Goal: Transaction & Acquisition: Purchase product/service

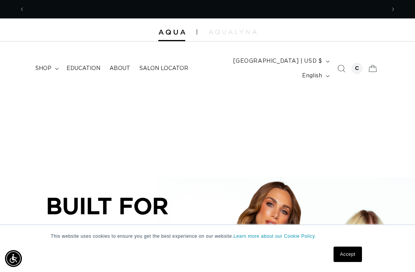
scroll to position [0, 361]
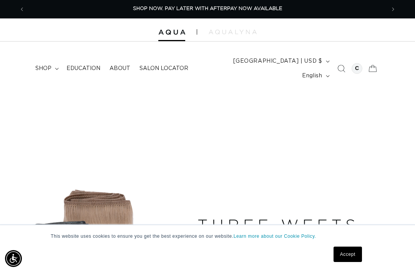
click at [350, 257] on link "Accept" at bounding box center [348, 254] width 28 height 15
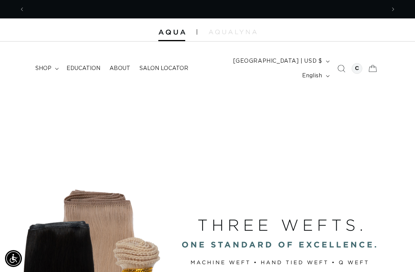
scroll to position [0, 722]
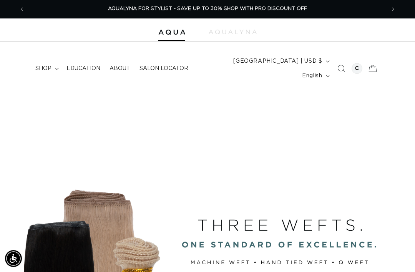
click at [37, 65] on span "shop" at bounding box center [43, 68] width 16 height 7
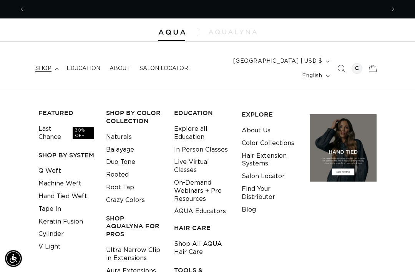
scroll to position [0, 0]
click at [50, 165] on link "Q Weft" at bounding box center [49, 171] width 23 height 13
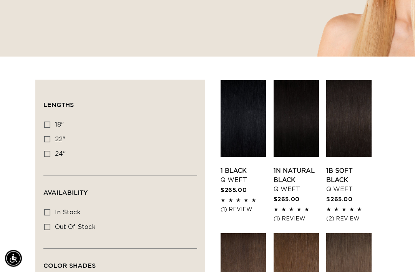
scroll to position [207, 0]
click at [53, 118] on label "18" 18" (5 products)" at bounding box center [118, 125] width 148 height 15
click at [50, 122] on input "18" 18" (5 products)" at bounding box center [47, 125] width 6 height 6
checkbox input "true"
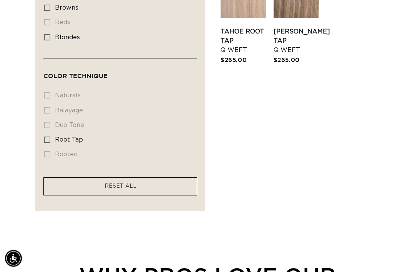
scroll to position [490, 0]
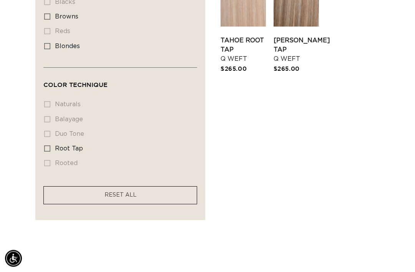
click at [53, 142] on label "root tap root tap (5 products)" at bounding box center [118, 149] width 148 height 15
click at [50, 146] on input "root tap root tap (5 products)" at bounding box center [47, 149] width 6 height 6
click at [55, 145] on span "root tap" at bounding box center [69, 148] width 28 height 6
click at [50, 145] on input "root tap root tap (5 products)" at bounding box center [47, 148] width 6 height 6
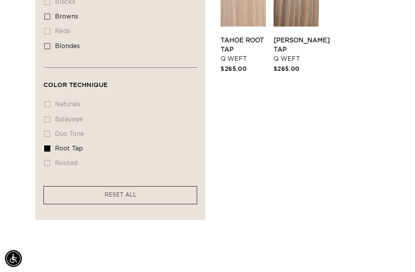
checkbox input "false"
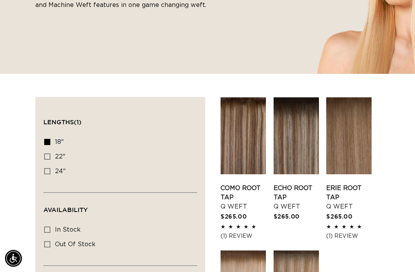
scroll to position [186, 0]
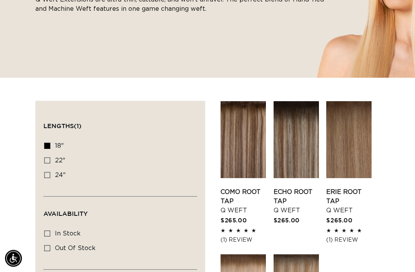
click at [53, 139] on label "18" 18" (5 products)" at bounding box center [118, 146] width 148 height 15
click at [50, 143] on input "18" 18" (5 products)" at bounding box center [47, 146] width 6 height 6
checkbox input "false"
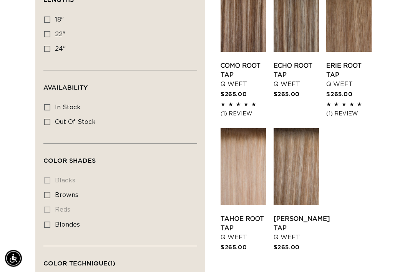
scroll to position [320, 0]
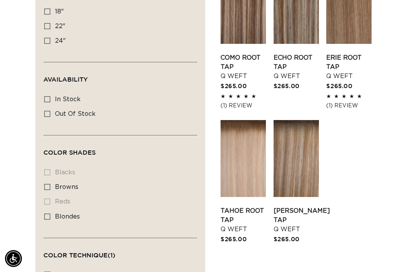
click at [51, 210] on label "blondes blondes (5 products)" at bounding box center [118, 217] width 148 height 15
click at [50, 213] on input "blondes blondes (5 products)" at bounding box center [47, 216] width 6 height 6
checkbox input "true"
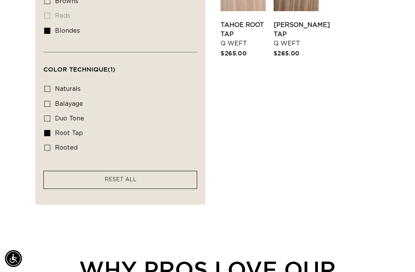
scroll to position [506, 0]
click at [178, 171] on facet-remove "RESET ALL" at bounding box center [120, 180] width 154 height 18
click at [179, 171] on facet-remove "RESET ALL" at bounding box center [120, 180] width 154 height 18
click at [135, 175] on link "RESET ALL" at bounding box center [121, 180] width 32 height 10
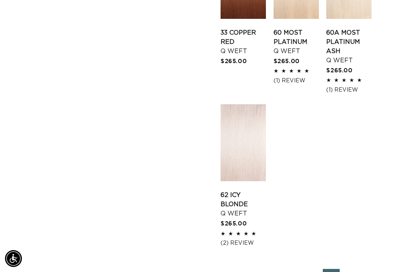
scroll to position [0, 361]
click at [295, 269] on link "2" at bounding box center [290, 277] width 17 height 17
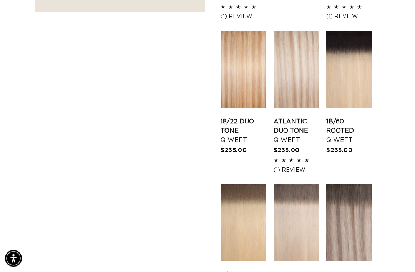
scroll to position [699, 0]
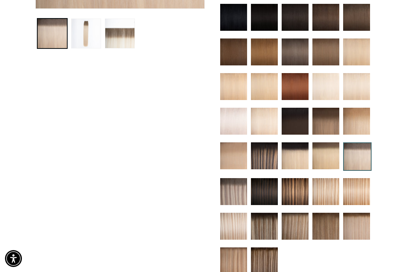
scroll to position [0, 722]
